Goal: Learn about a topic

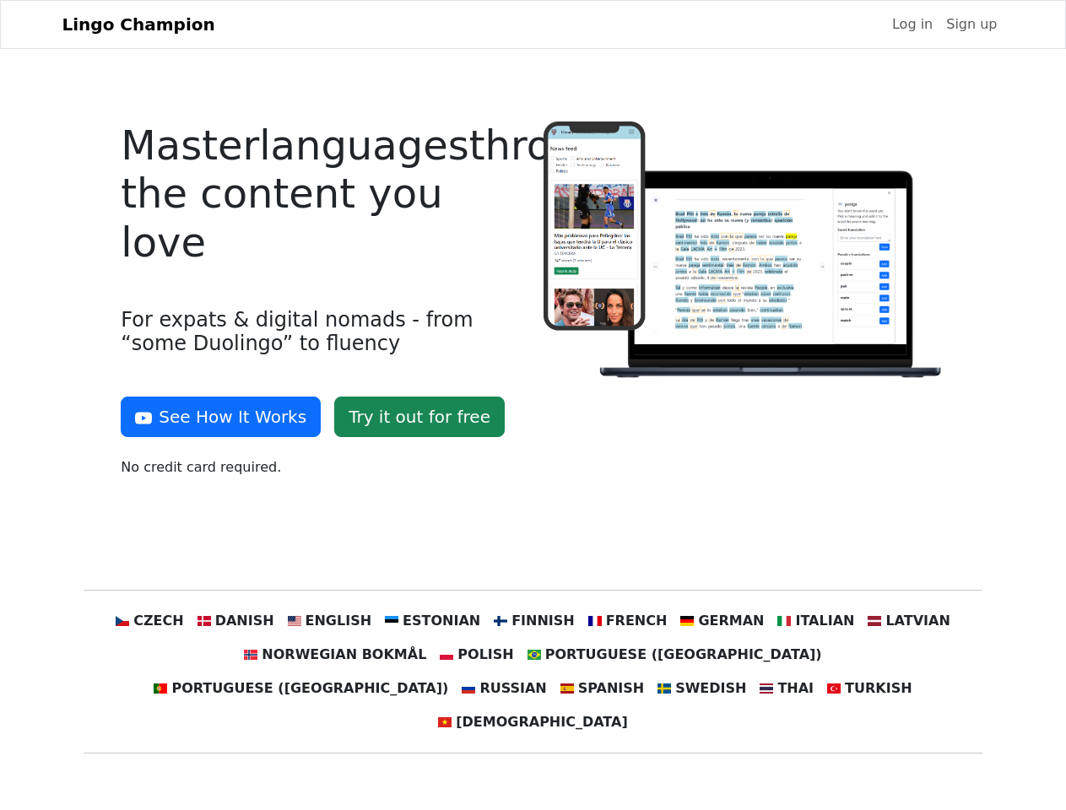
click at [533, 405] on div at bounding box center [744, 307] width 422 height 370
click at [214, 417] on button "See How It Works" at bounding box center [221, 417] width 200 height 41
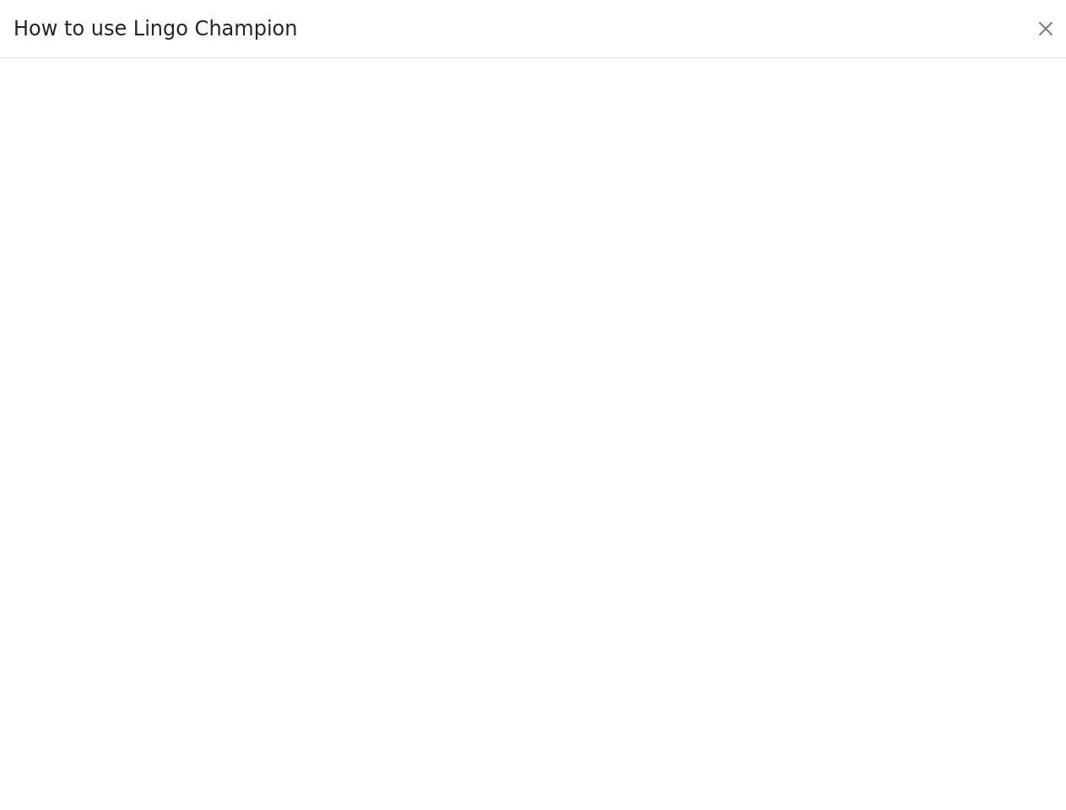
click at [181, 621] on div at bounding box center [533, 434] width 986 height 584
click at [261, 621] on div at bounding box center [533, 434] width 986 height 584
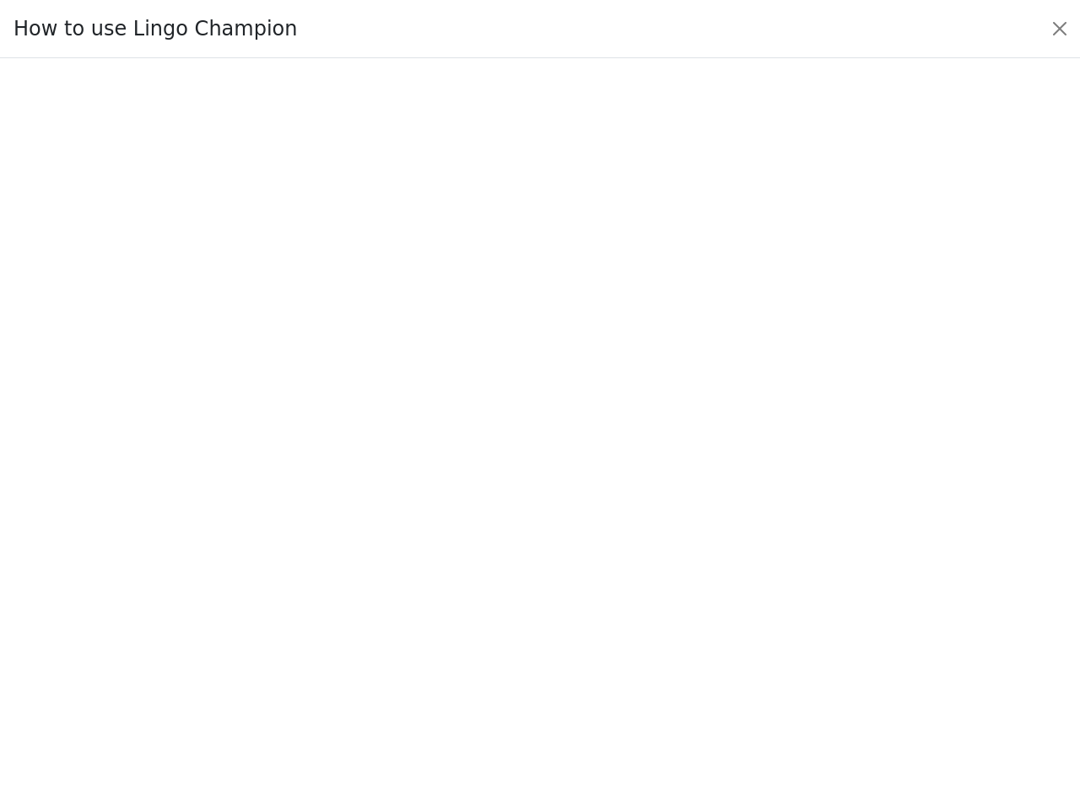
click at [346, 621] on div at bounding box center [540, 434] width 1001 height 592
click at [439, 621] on div at bounding box center [540, 434] width 1001 height 592
click at [532, 621] on div at bounding box center [540, 434] width 1001 height 592
click at [616, 621] on div at bounding box center [540, 434] width 1001 height 592
click at [703, 621] on div at bounding box center [540, 434] width 1001 height 592
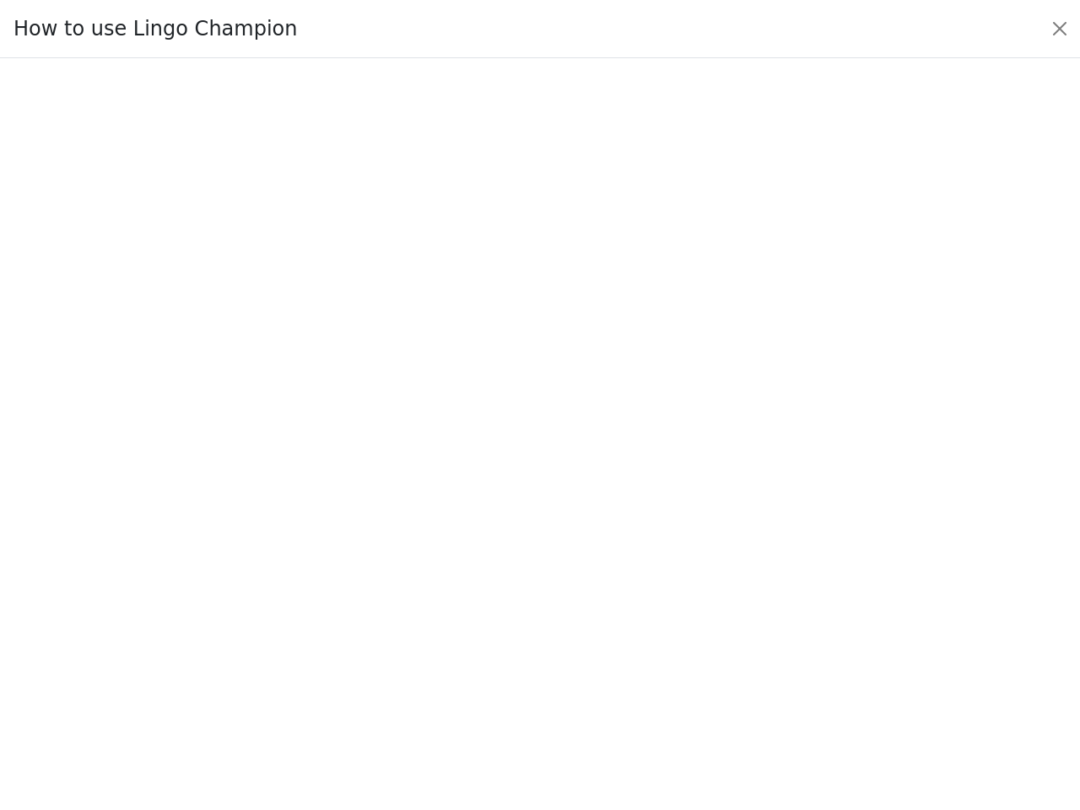
click at [790, 621] on div at bounding box center [540, 434] width 1001 height 592
